Goal: Task Accomplishment & Management: Complete application form

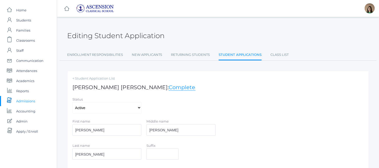
click at [29, 104] on span "Admissions" at bounding box center [25, 101] width 19 height 10
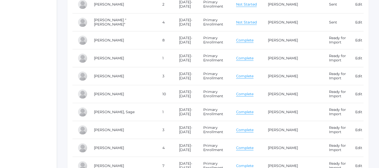
scroll to position [2384, 0]
click at [239, 94] on link "Complete" at bounding box center [244, 93] width 17 height 5
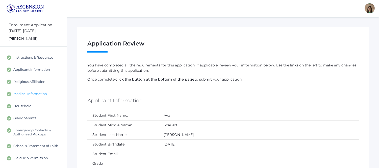
click at [29, 93] on span "Medical Information" at bounding box center [30, 94] width 34 height 5
click at [36, 36] on div "[PERSON_NAME]" at bounding box center [38, 38] width 58 height 5
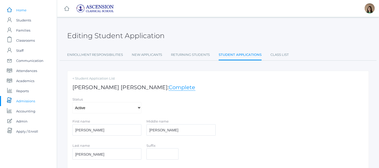
click at [24, 11] on span "Home" at bounding box center [21, 10] width 10 height 10
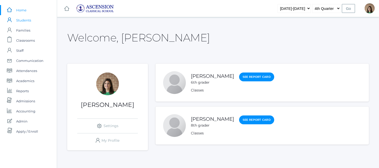
click at [22, 21] on span "Students" at bounding box center [23, 20] width 15 height 10
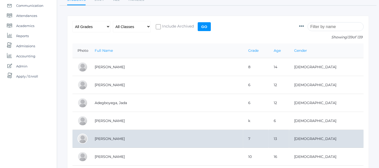
scroll to position [55, 0]
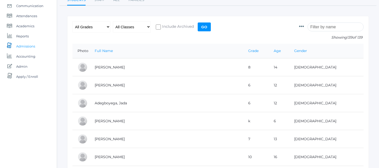
click at [19, 43] on span "Admissions" at bounding box center [25, 46] width 19 height 10
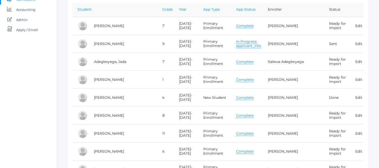
scroll to position [102, 0]
click at [241, 97] on link "Complete" at bounding box center [244, 97] width 17 height 5
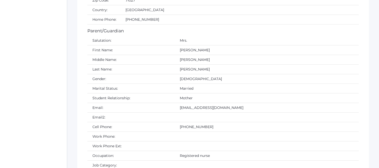
scroll to position [671, 0]
